Goal: Task Accomplishment & Management: Manage account settings

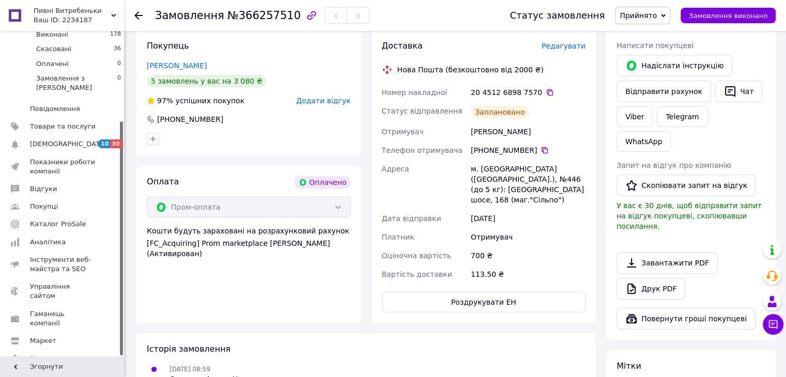
scroll to position [207, 0]
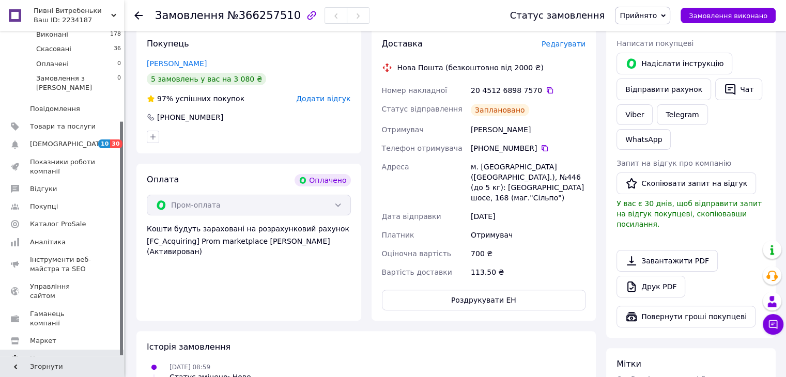
click at [58, 354] on span "Налаштування" at bounding box center [56, 358] width 53 height 9
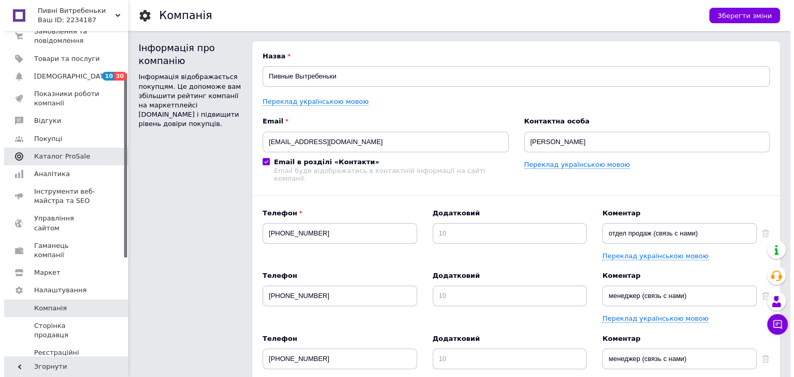
scroll to position [73, 0]
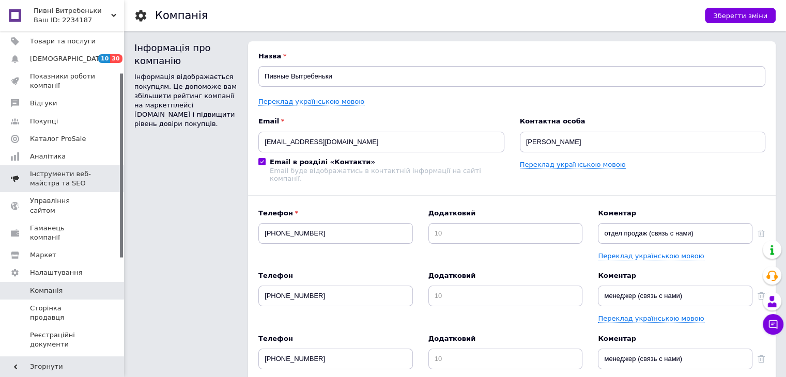
click at [64, 178] on span "Інструменти веб-майстра та SEO" at bounding box center [63, 178] width 66 height 19
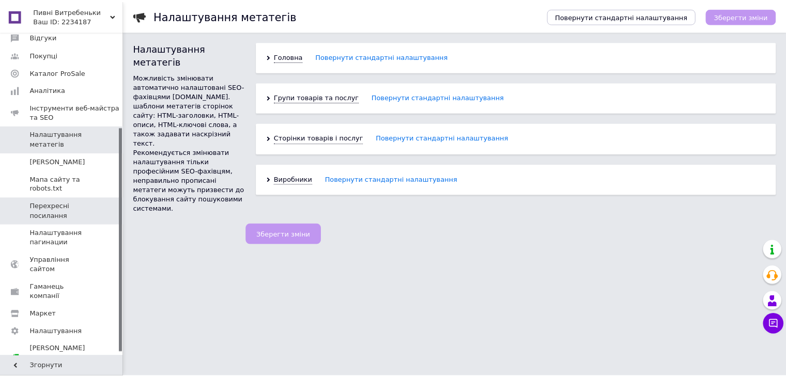
scroll to position [142, 0]
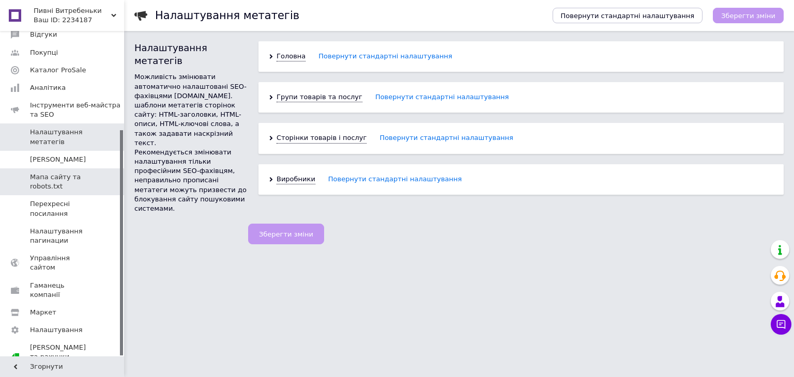
click at [54, 191] on span "Мапа сайту та robots.txt" at bounding box center [63, 182] width 66 height 19
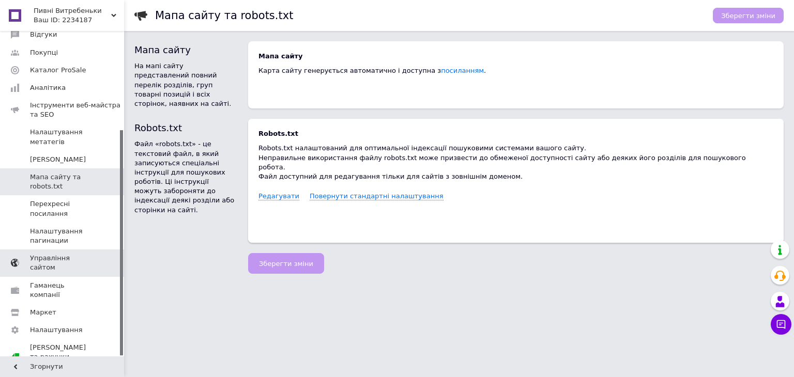
click at [72, 267] on span "Управління сайтом" at bounding box center [63, 263] width 66 height 19
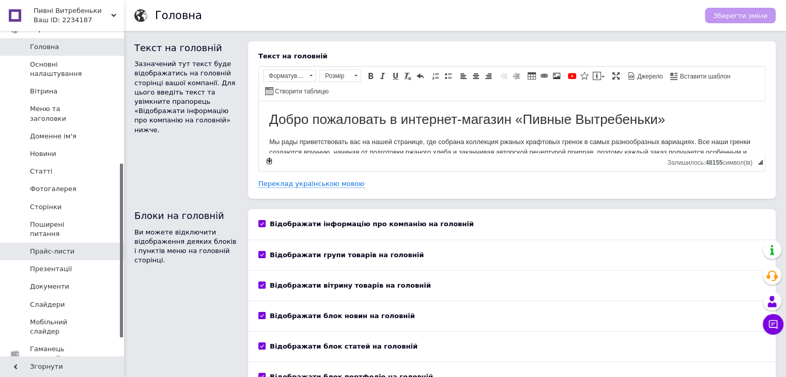
scroll to position [281, 0]
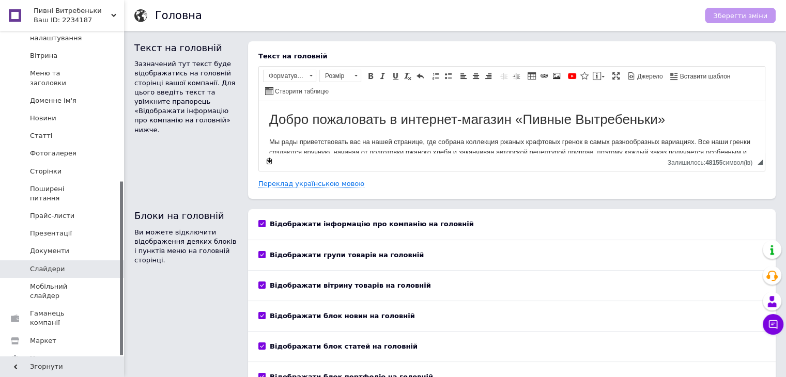
click at [48, 265] on span "Слайдери" at bounding box center [47, 269] width 35 height 9
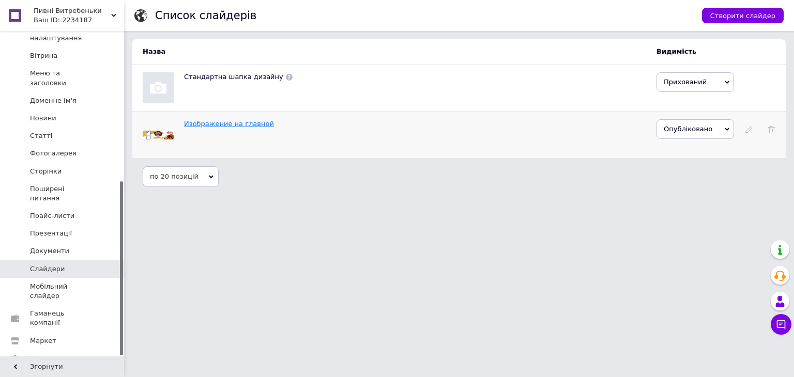
click at [242, 125] on link "Изображение на главной" at bounding box center [229, 124] width 90 height 8
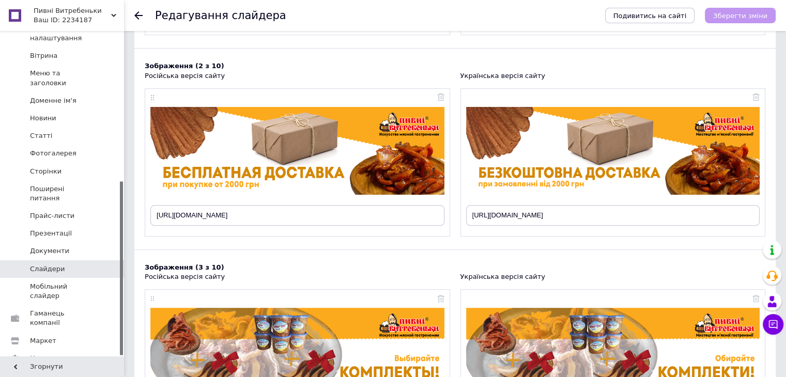
scroll to position [342, 0]
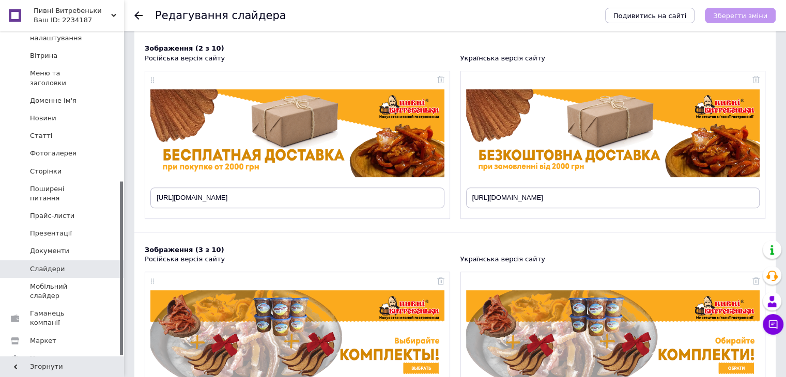
drag, startPoint x: 320, startPoint y: 130, endPoint x: 217, endPoint y: 141, distance: 104.0
click at [217, 141] on img at bounding box center [297, 133] width 294 height 88
click at [257, 136] on img at bounding box center [297, 133] width 294 height 88
click at [152, 80] on div "[URL][DOMAIN_NAME]" at bounding box center [297, 145] width 305 height 148
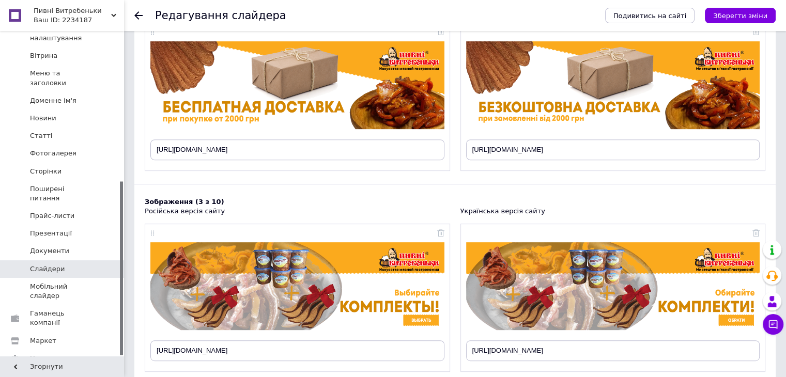
scroll to position [290, 0]
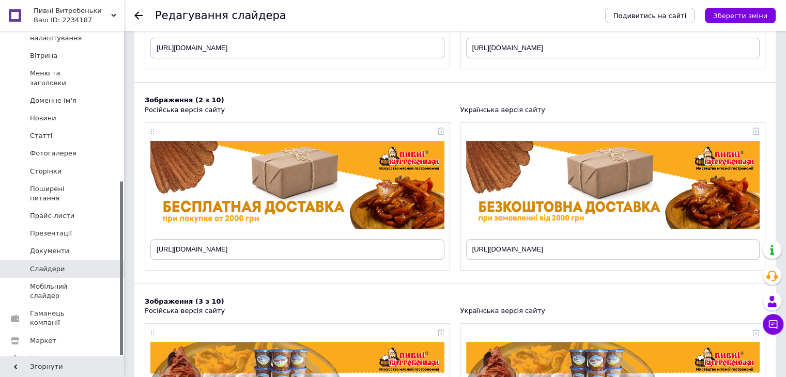
click at [308, 172] on img at bounding box center [297, 185] width 294 height 88
click at [155, 135] on div at bounding box center [297, 184] width 294 height 103
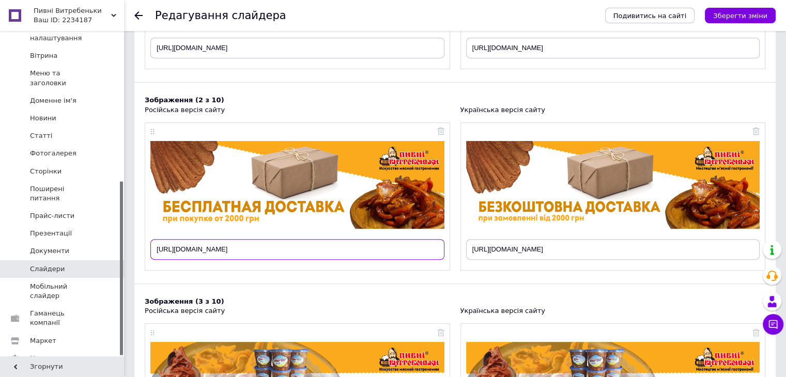
click at [316, 251] on input "[URL][DOMAIN_NAME]" at bounding box center [297, 249] width 294 height 21
click at [251, 249] on input "[URL][DOMAIN_NAME]" at bounding box center [297, 249] width 294 height 21
click at [268, 249] on input "[URL][DOMAIN_NAME]" at bounding box center [297, 249] width 294 height 21
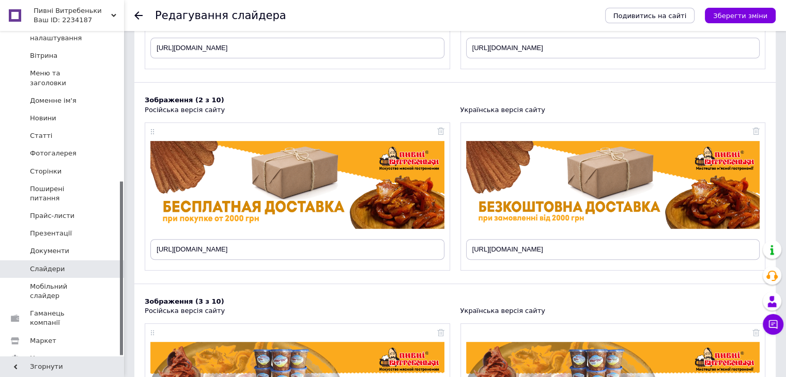
drag, startPoint x: 312, startPoint y: 243, endPoint x: 221, endPoint y: 282, distance: 99.3
click at [221, 282] on div "Зображення (2 з 10) Російська версія сайту [URL][DOMAIN_NAME] Українська версія…" at bounding box center [454, 190] width 641 height 188
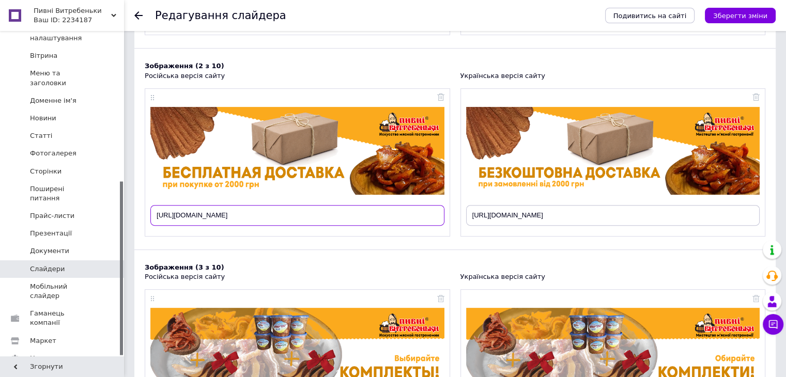
scroll to position [393, 0]
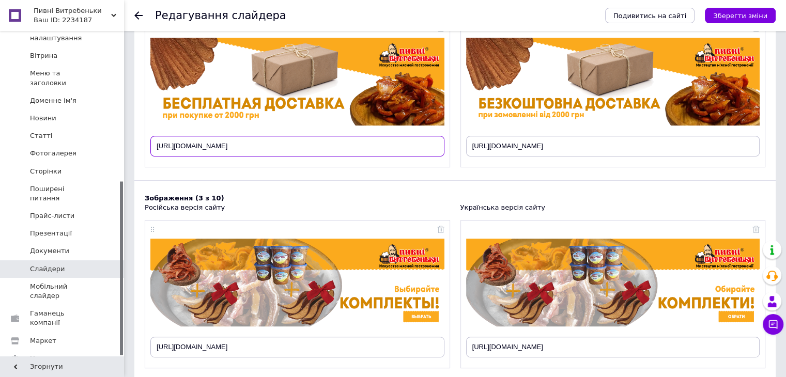
click at [351, 147] on input "[URL][DOMAIN_NAME]" at bounding box center [297, 146] width 294 height 21
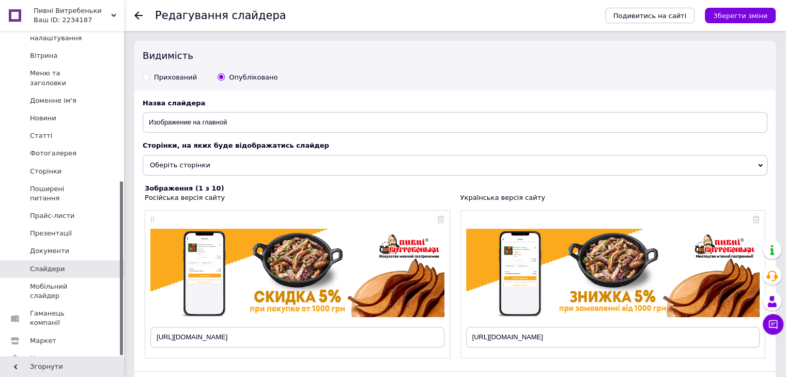
scroll to position [0, 0]
click at [151, 78] on label "Прихований" at bounding box center [170, 77] width 54 height 9
click at [149, 78] on input "Прихований" at bounding box center [146, 77] width 7 height 7
radio input "true"
click at [220, 79] on span at bounding box center [221, 77] width 7 height 7
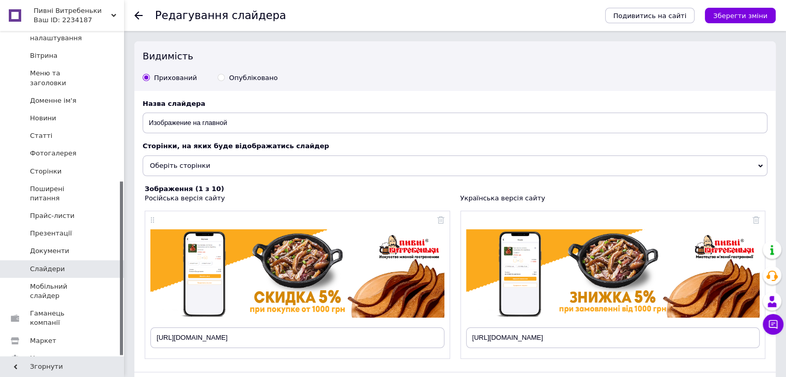
click at [220, 79] on input "Опубліковано" at bounding box center [221, 77] width 7 height 7
radio input "true"
click at [143, 80] on input "Прихований" at bounding box center [146, 77] width 7 height 7
radio input "true"
